Goal: Find contact information: Find contact information

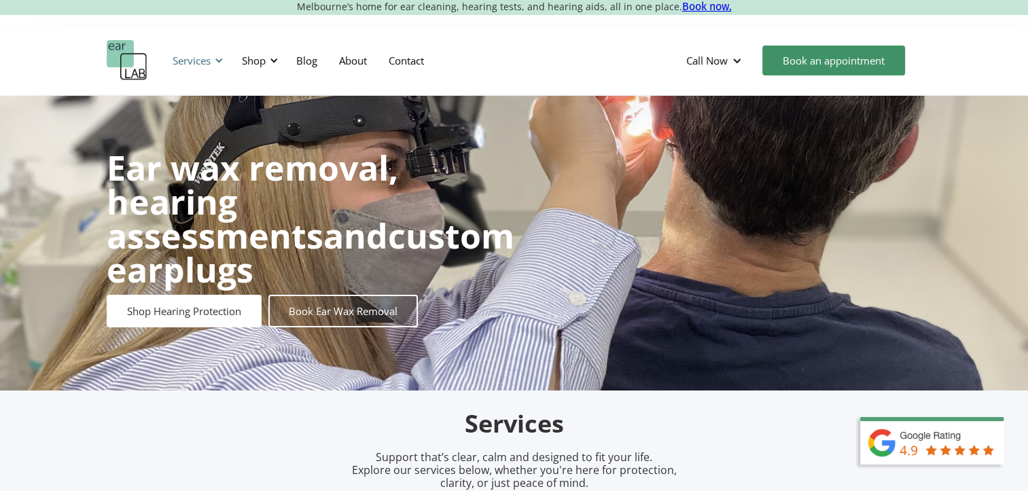
click at [207, 58] on div "Services" at bounding box center [192, 61] width 38 height 14
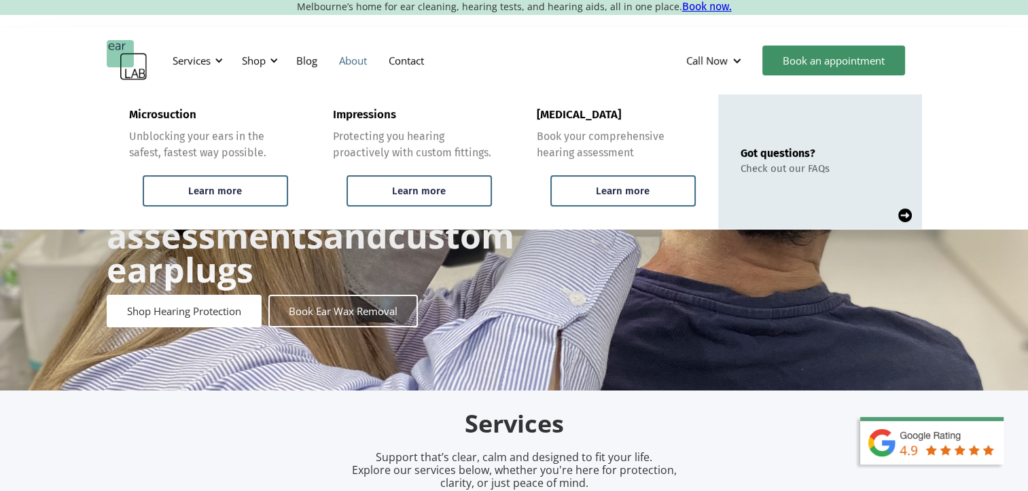
click at [370, 54] on link "About" at bounding box center [353, 60] width 50 height 39
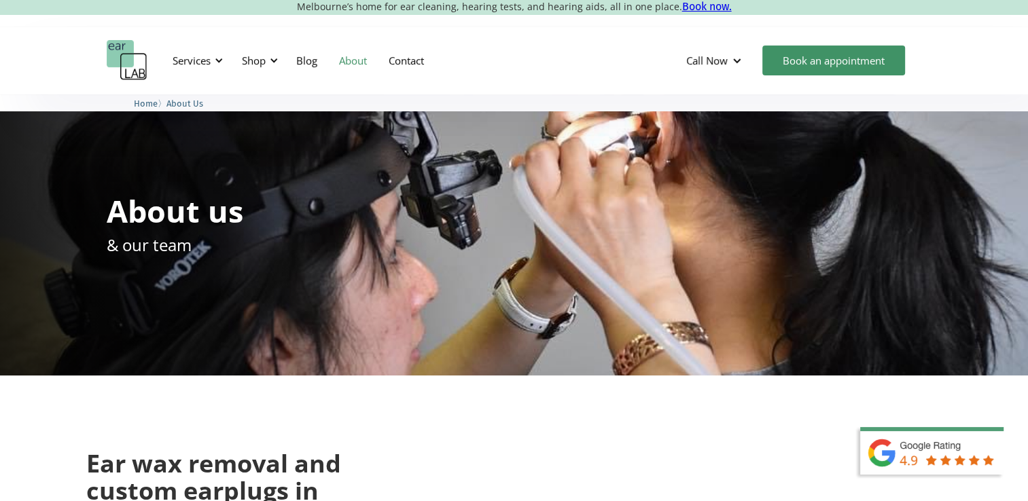
click at [130, 69] on img "home" at bounding box center [127, 60] width 41 height 41
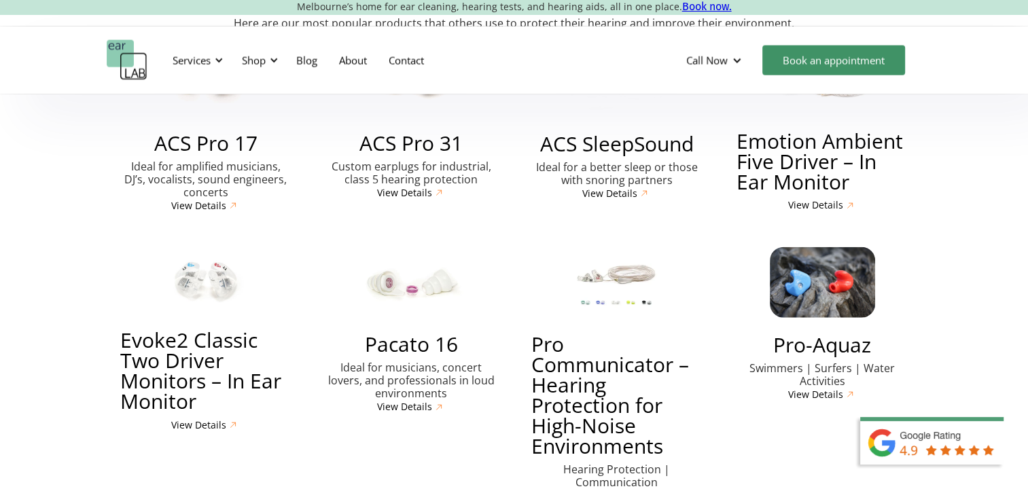
scroll to position [3137, 0]
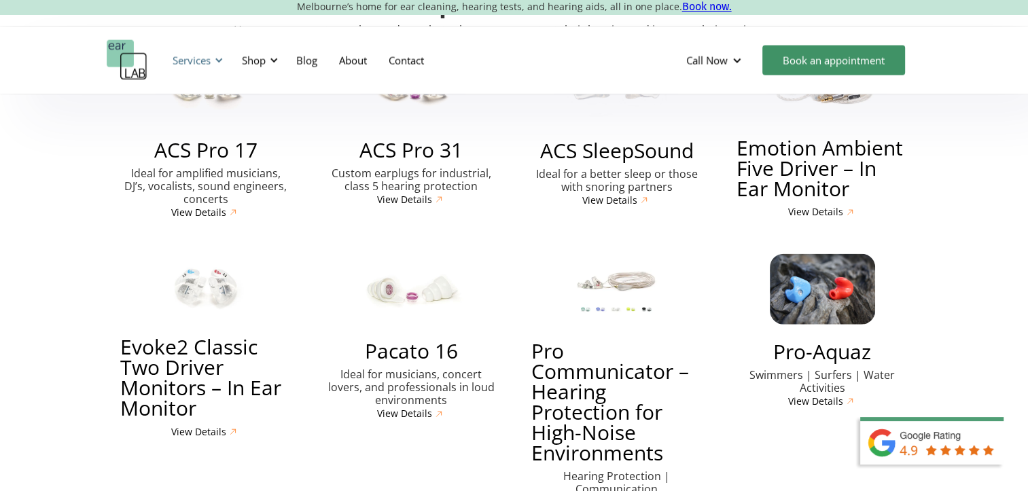
click at [223, 61] on div "Services" at bounding box center [195, 60] width 63 height 41
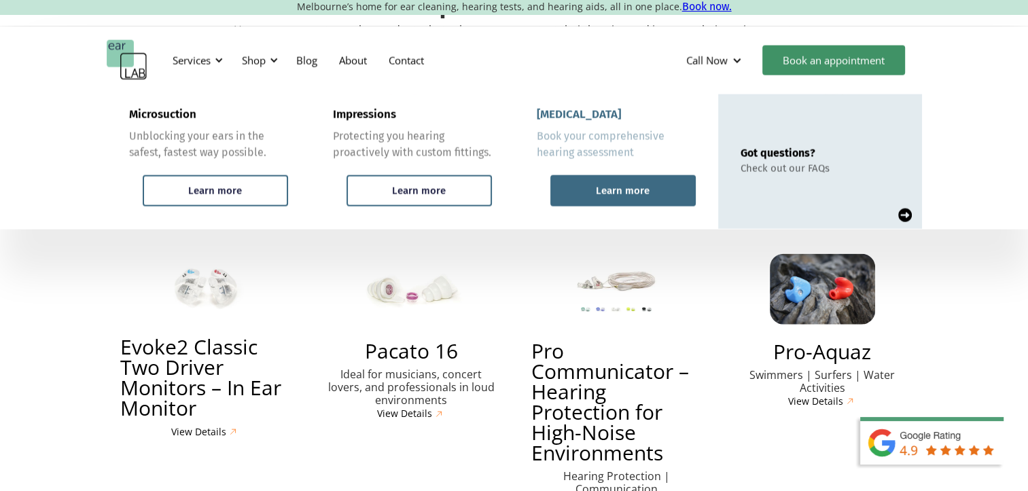
click at [592, 183] on div "Learn more" at bounding box center [622, 190] width 145 height 31
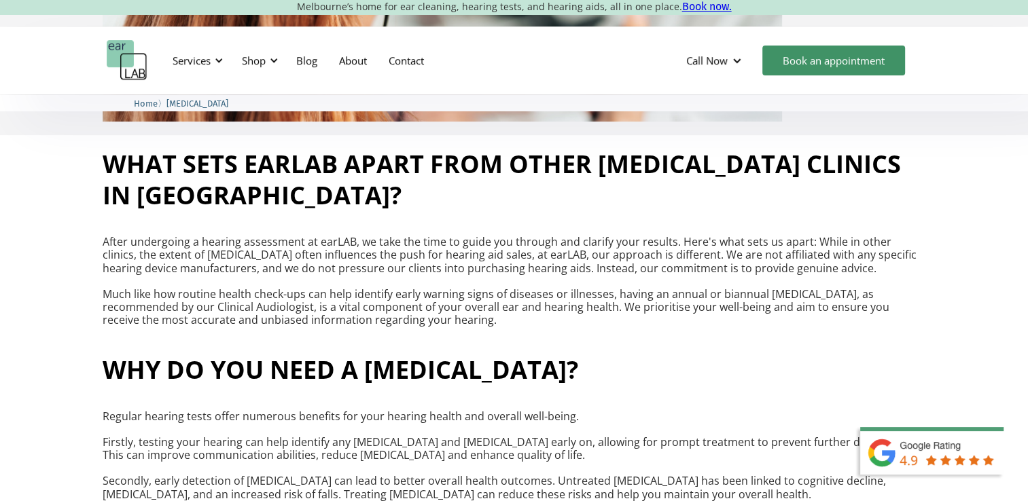
scroll to position [543, 0]
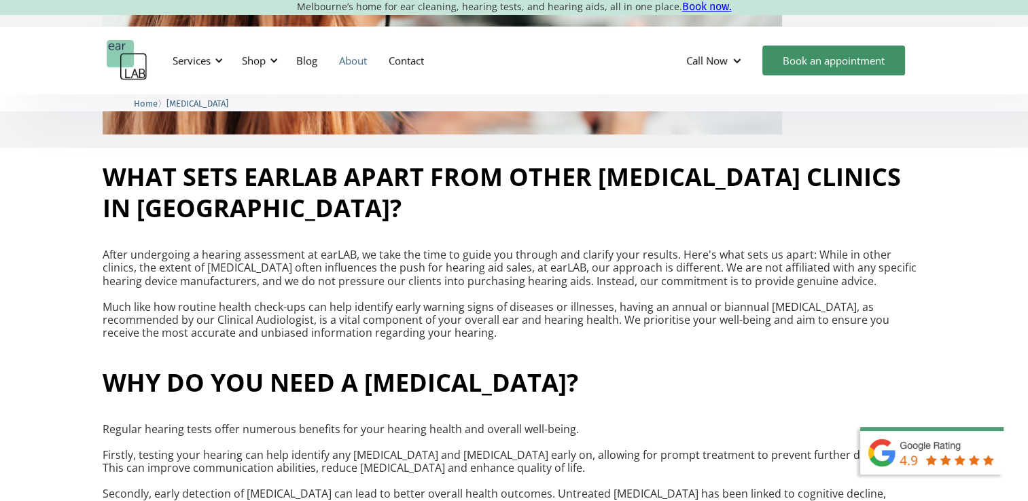
click at [342, 55] on link "About" at bounding box center [353, 60] width 50 height 39
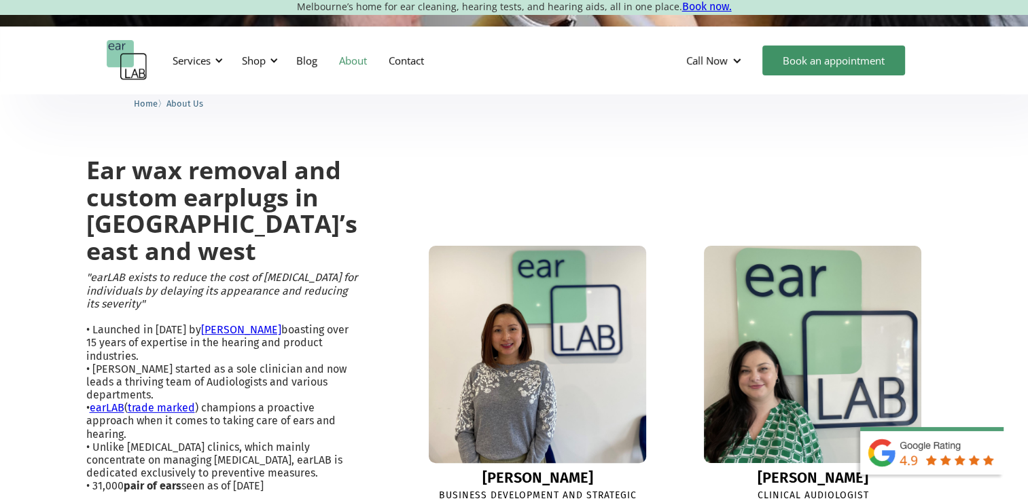
scroll to position [408, 0]
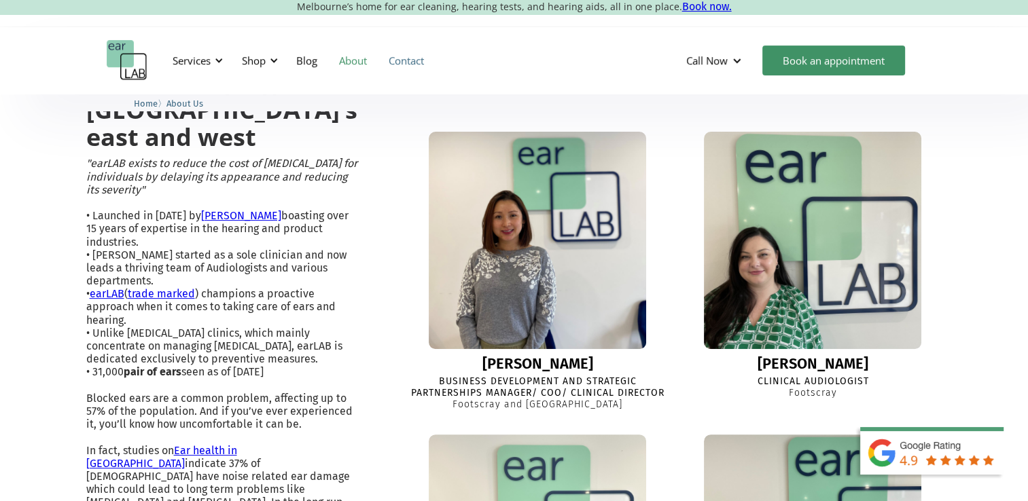
click at [408, 63] on link "Contact" at bounding box center [406, 60] width 57 height 39
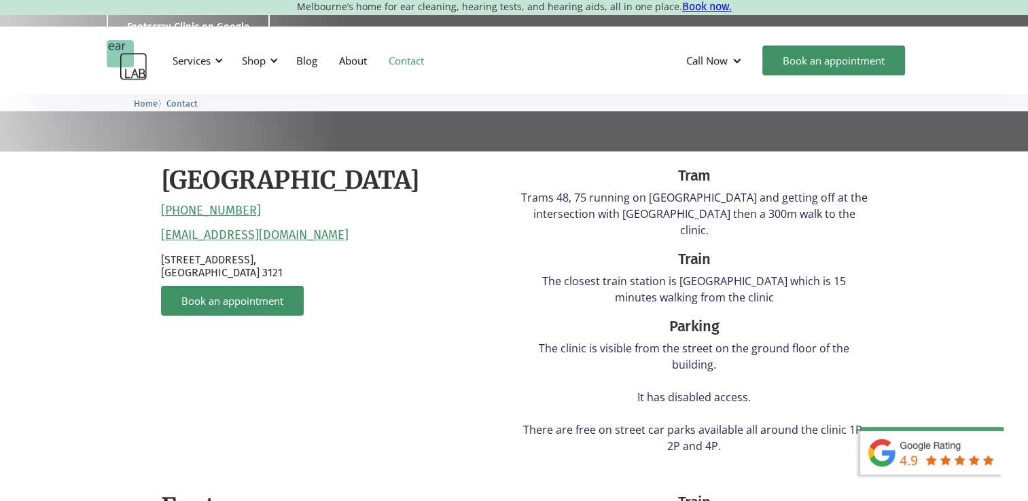
scroll to position [340, 0]
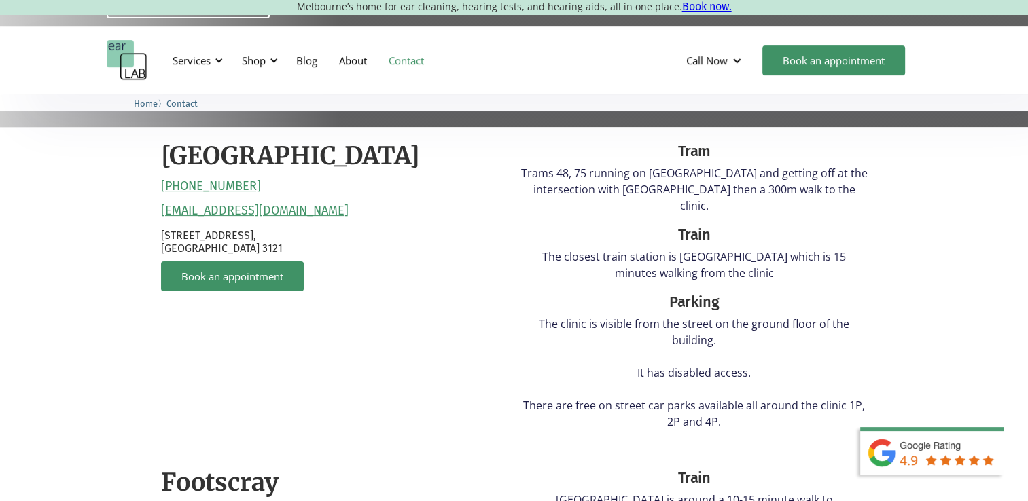
drag, startPoint x: 340, startPoint y: 215, endPoint x: 209, endPoint y: 213, distance: 130.5
click at [209, 213] on div "[GEOGRAPHIC_DATA] [PHONE_NUMBER] [EMAIL_ADDRESS][DOMAIN_NAME] [STREET_ADDRESS] …" at bounding box center [334, 291] width 346 height 300
drag, startPoint x: 209, startPoint y: 213, endPoint x: 336, endPoint y: 195, distance: 128.3
click at [336, 195] on div "[GEOGRAPHIC_DATA] [PHONE_NUMBER] [EMAIL_ADDRESS][DOMAIN_NAME] [STREET_ADDRESS] …" at bounding box center [334, 291] width 346 height 300
click at [317, 221] on div "[GEOGRAPHIC_DATA] [PHONE_NUMBER] [EMAIL_ADDRESS][DOMAIN_NAME] [STREET_ADDRESS] …" at bounding box center [334, 291] width 346 height 300
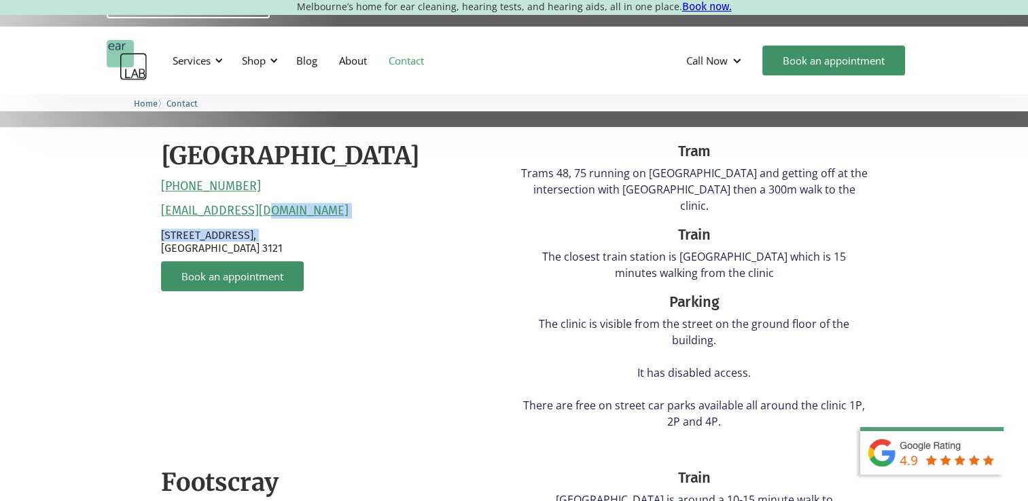
drag, startPoint x: 317, startPoint y: 221, endPoint x: 279, endPoint y: 219, distance: 38.1
click at [279, 219] on div "[GEOGRAPHIC_DATA] [PHONE_NUMBER] [EMAIL_ADDRESS][DOMAIN_NAME] [STREET_ADDRESS] …" at bounding box center [334, 291] width 346 height 300
drag, startPoint x: 279, startPoint y: 219, endPoint x: 150, endPoint y: 213, distance: 128.5
drag, startPoint x: 150, startPoint y: 213, endPoint x: 306, endPoint y: 218, distance: 155.6
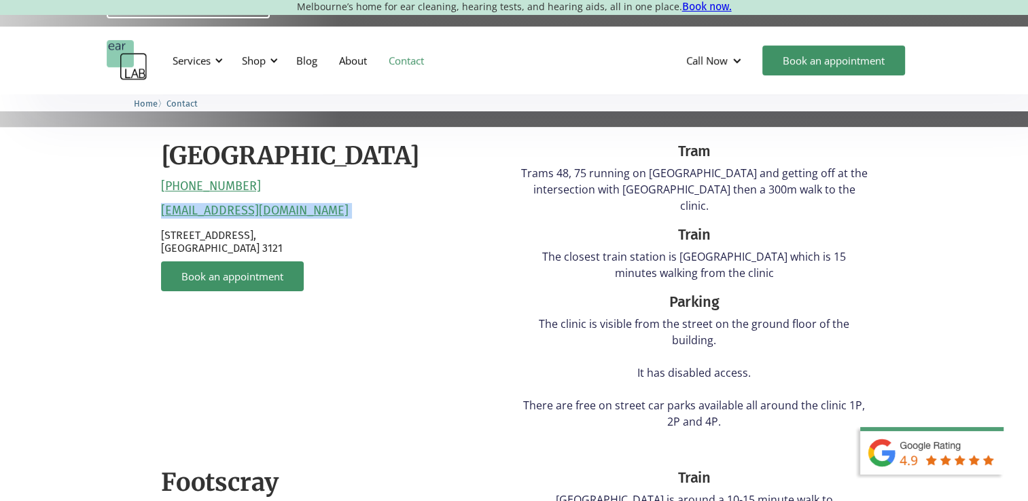
drag, startPoint x: 306, startPoint y: 218, endPoint x: 283, endPoint y: 213, distance: 23.1
copy link "[EMAIL_ADDRESS][DOMAIN_NAME]"
